Goal: Information Seeking & Learning: Learn about a topic

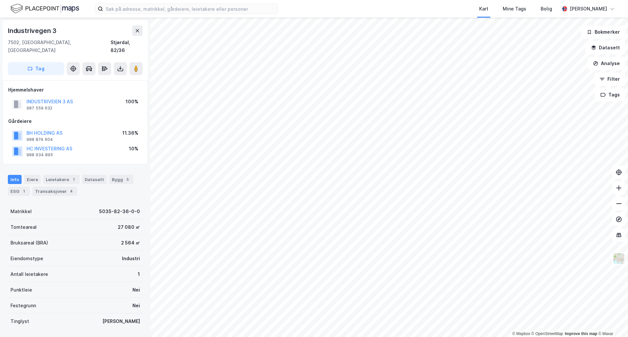
scroll to position [0, 0]
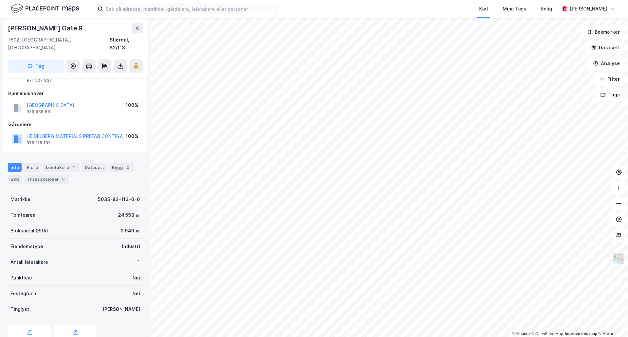
scroll to position [50, 0]
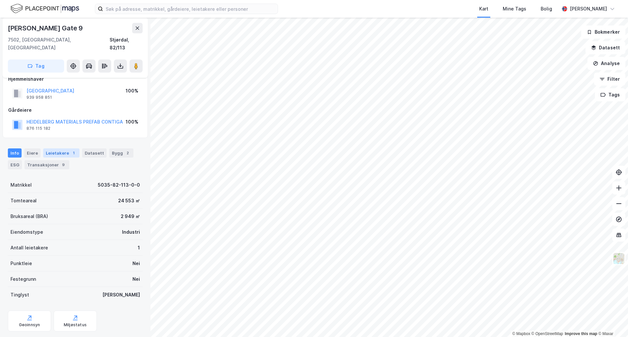
click at [67, 149] on div "Leietakere 1" at bounding box center [61, 153] width 36 height 9
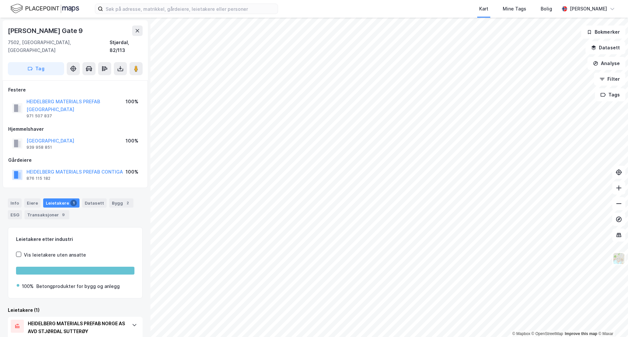
scroll to position [15, 0]
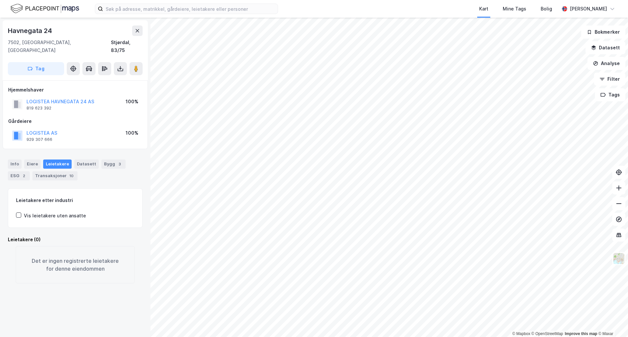
click at [397, 337] on html "Kart Mine Tags Bolig [PERSON_NAME] © Mapbox © OpenStreetMap Improve this map © …" at bounding box center [314, 168] width 628 height 337
click at [471, 337] on html "Kart Mine Tags Bolig [PERSON_NAME] © Mapbox © OpenStreetMap Improve this map © …" at bounding box center [314, 168] width 628 height 337
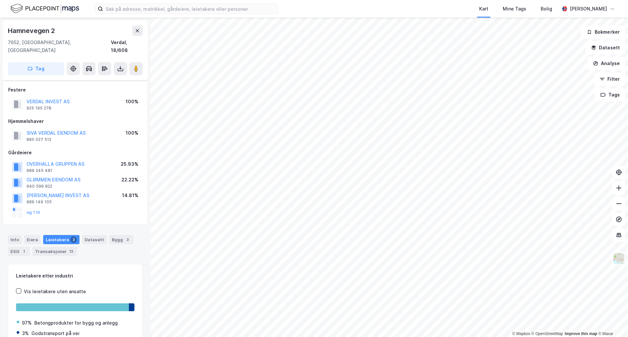
scroll to position [15, 0]
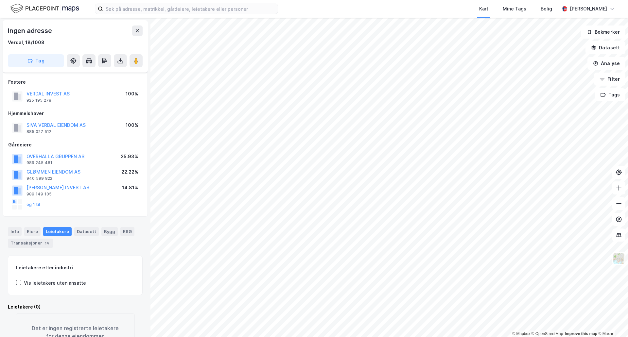
scroll to position [15, 0]
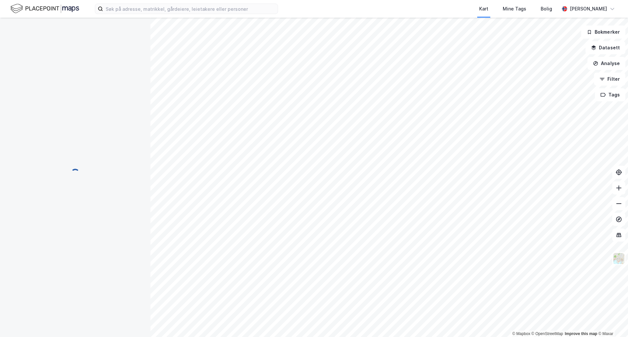
scroll to position [15, 0]
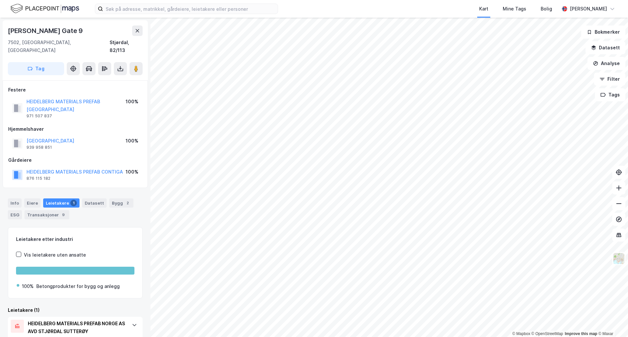
scroll to position [15, 0]
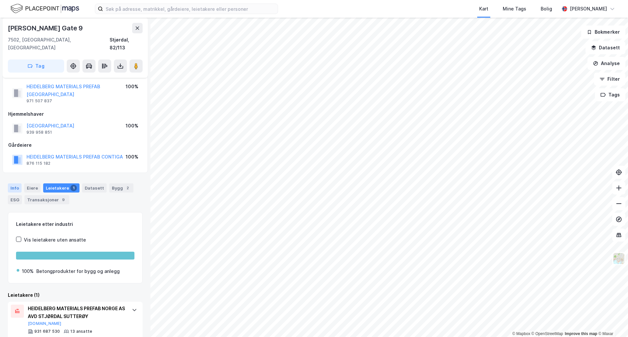
click at [16, 184] on div "Info" at bounding box center [15, 188] width 14 height 9
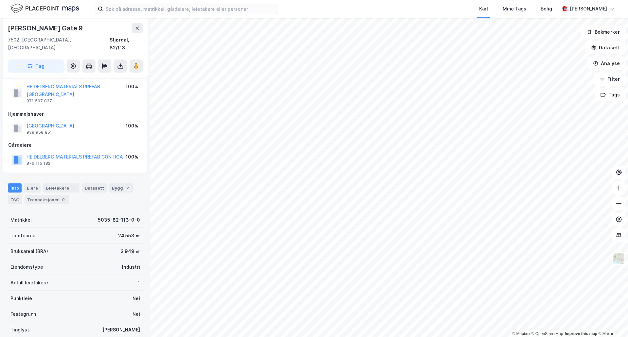
click at [383, 207] on div "© Mapbox © OpenStreetMap Improve this map © Maxar H. P. [GEOGRAPHIC_DATA] 9 750…" at bounding box center [314, 178] width 628 height 320
click at [137, 63] on image at bounding box center [136, 66] width 4 height 7
click at [395, 200] on div "© Mapbox © OpenStreetMap Improve this map © Maxar H. P. [GEOGRAPHIC_DATA] 9 750…" at bounding box center [314, 178] width 628 height 320
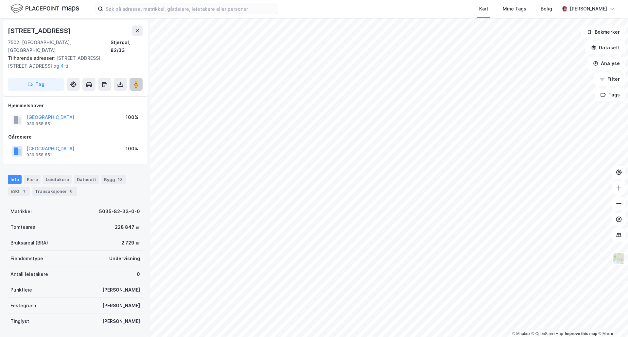
scroll to position [15, 0]
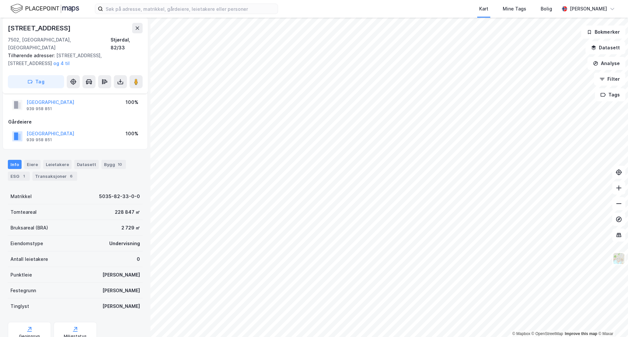
click at [394, 148] on div "© Mapbox © OpenStreetMap Improve this map © [GEOGRAPHIC_DATA][STREET_ADDRESS] T…" at bounding box center [314, 178] width 628 height 320
click at [139, 79] on button at bounding box center [136, 81] width 13 height 13
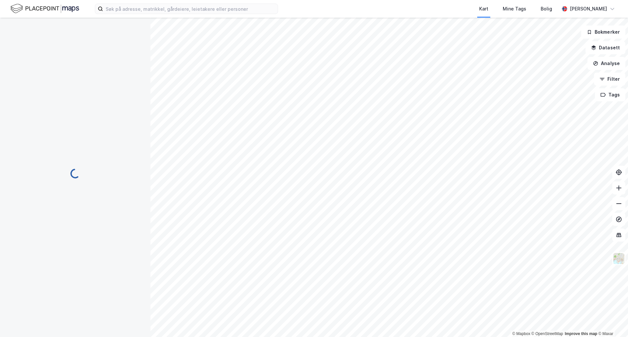
scroll to position [15, 0]
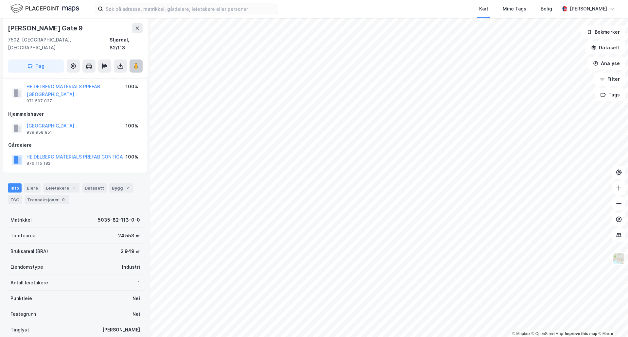
click at [136, 63] on icon at bounding box center [136, 66] width 7 height 7
click at [366, 165] on div "© Mapbox © OpenStreetMap Improve this map © Maxar H. P. [GEOGRAPHIC_DATA] 9 750…" at bounding box center [314, 178] width 628 height 320
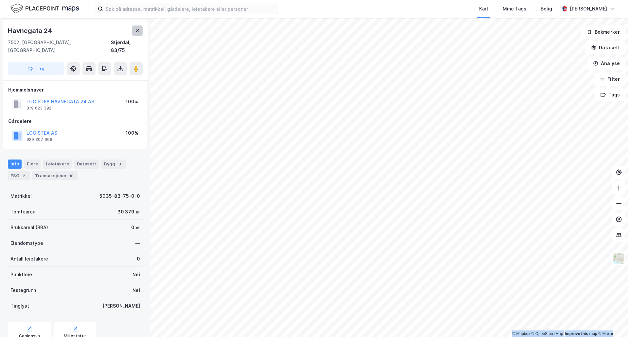
click at [135, 30] on button at bounding box center [137, 31] width 10 height 10
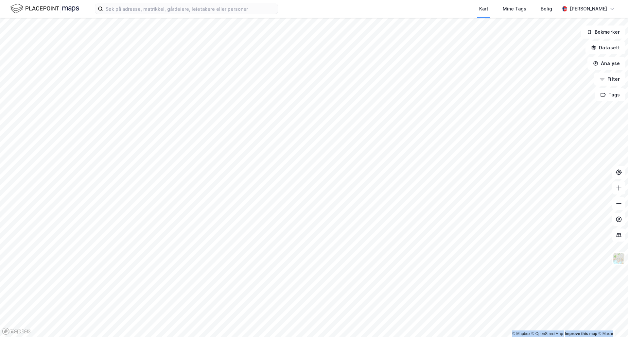
click at [628, 245] on html "Kart Mine Tags Bolig [PERSON_NAME] © Mapbox © OpenStreetMap Improve this map © …" at bounding box center [314, 168] width 628 height 337
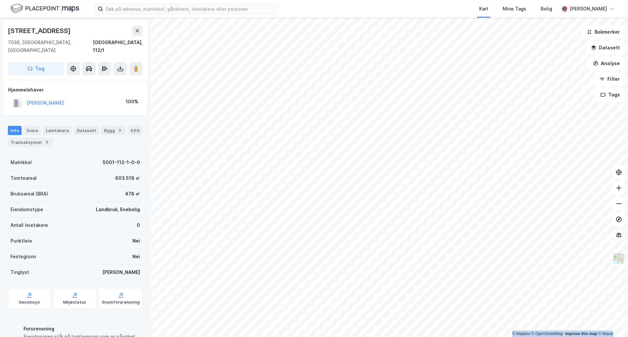
scroll to position [0, 0]
click at [135, 34] on button at bounding box center [137, 30] width 10 height 10
